Goal: Find specific page/section: Find specific page/section

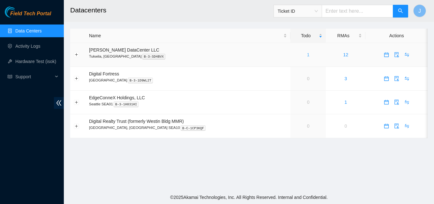
click at [307, 54] on link "1" at bounding box center [308, 54] width 3 height 5
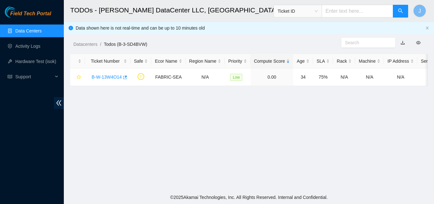
click at [19, 28] on link "Data Centers" at bounding box center [28, 30] width 26 height 5
